Goal: Navigation & Orientation: Find specific page/section

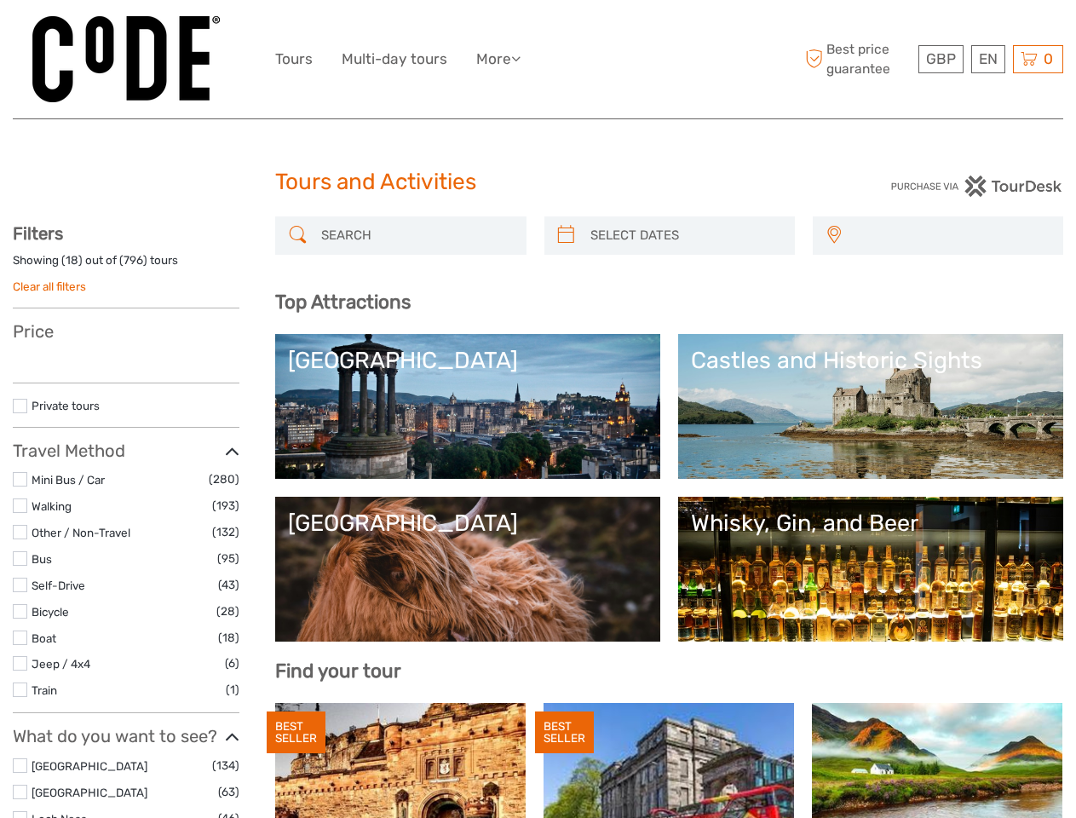
select select
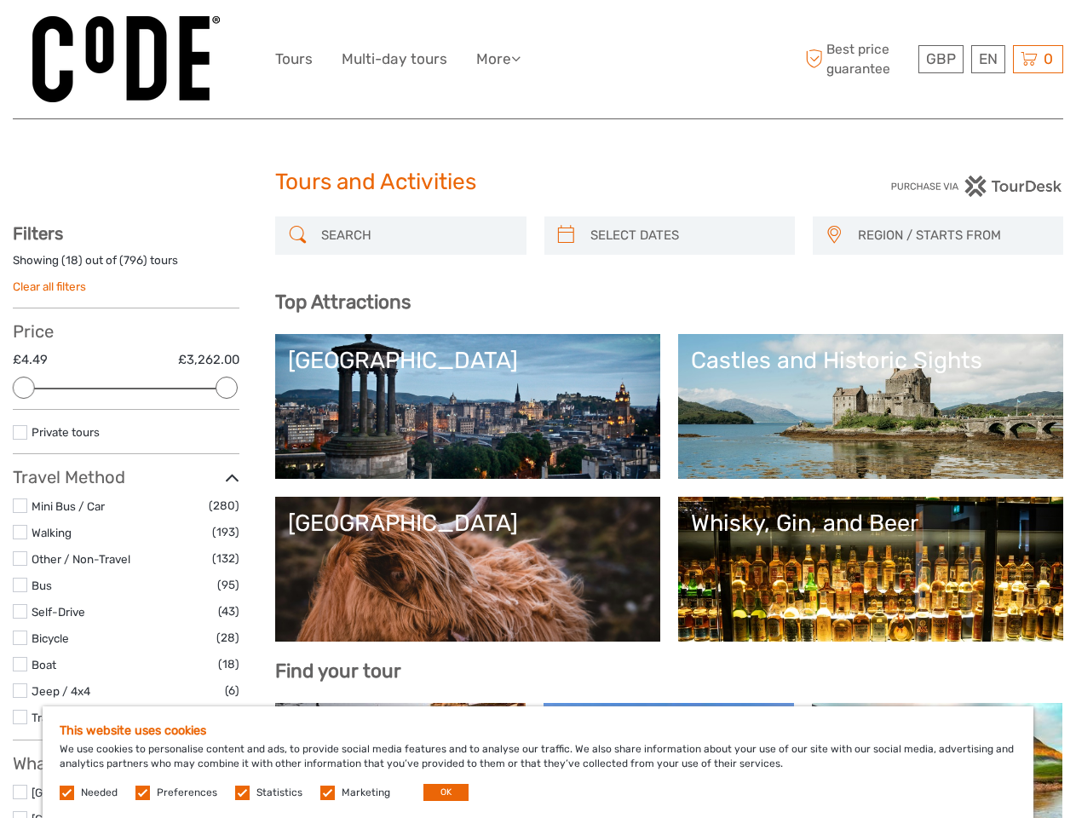
click at [538, 60] on ul "Tours Multi-day tours More Travel Articles Back to Hostel Travel Articles Back …" at bounding box center [410, 59] width 271 height 25
click at [500, 59] on link "More" at bounding box center [498, 59] width 44 height 25
click at [521, 58] on icon at bounding box center [515, 58] width 9 height 14
click at [941, 59] on span "GBP" at bounding box center [941, 58] width 30 height 17
click at [988, 59] on div "EN English Español Deutsch" at bounding box center [989, 59] width 34 height 28
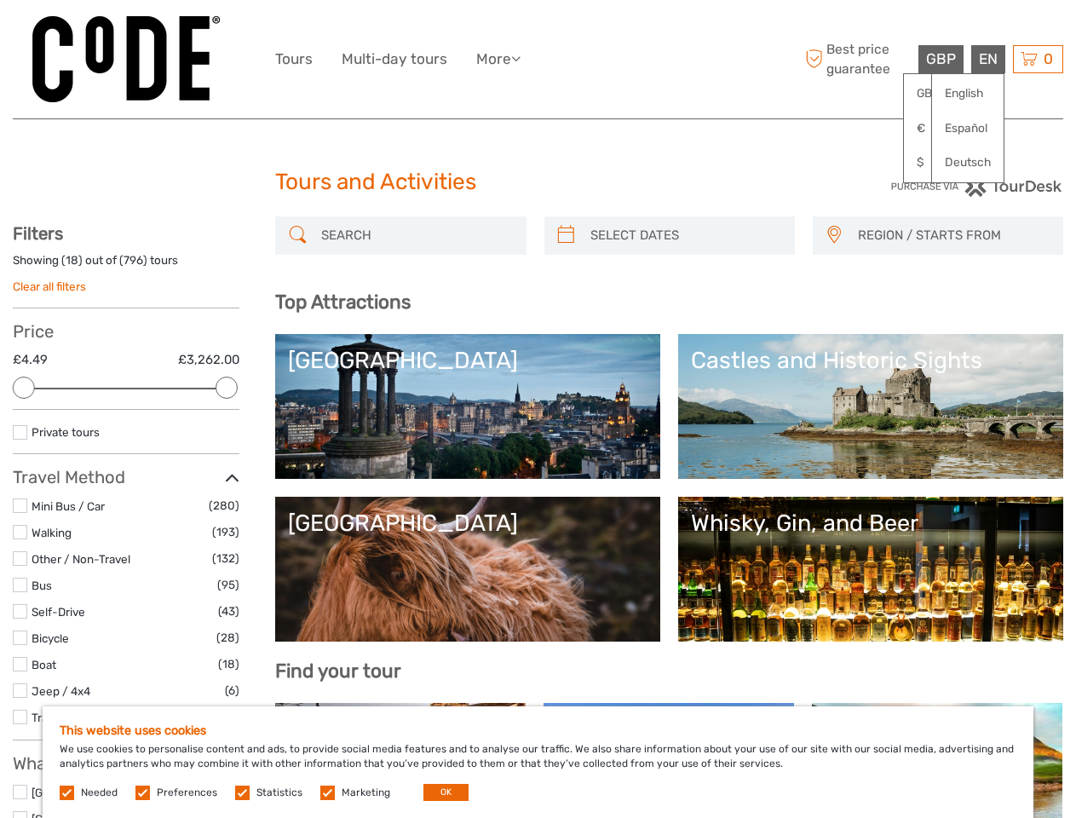
click at [1038, 59] on div "0 Items Total £0.00 Checkout The shopping cart is empty." at bounding box center [1038, 59] width 50 height 28
